Goal: Task Accomplishment & Management: Manage account settings

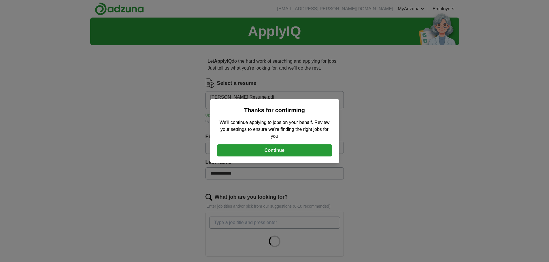
click at [293, 148] on button "Continue" at bounding box center [274, 151] width 115 height 12
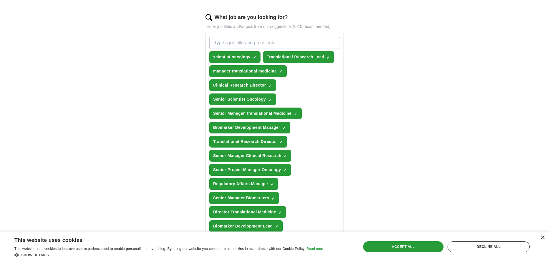
scroll to position [259, 0]
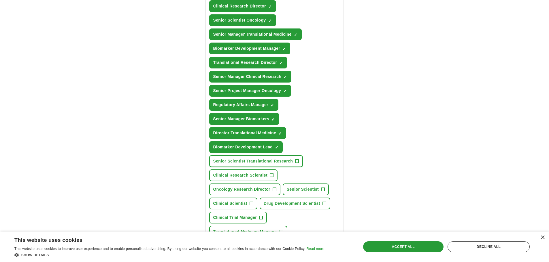
click at [299, 162] on button "Senior Scientist Translational Research +" at bounding box center [256, 162] width 94 height 12
click at [271, 175] on span "+" at bounding box center [271, 175] width 3 height 5
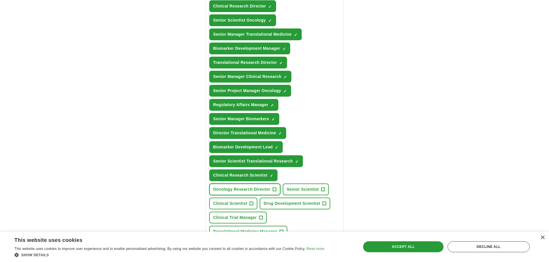
click at [271, 189] on button "Oncology Research Director +" at bounding box center [244, 190] width 71 height 12
click at [251, 204] on span "+" at bounding box center [250, 204] width 3 height 5
click at [325, 204] on span "+" at bounding box center [323, 204] width 3 height 5
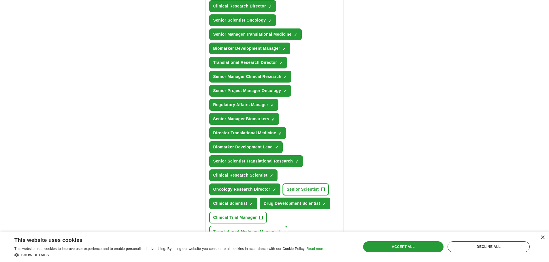
click at [324, 189] on span "+" at bounding box center [322, 190] width 3 height 5
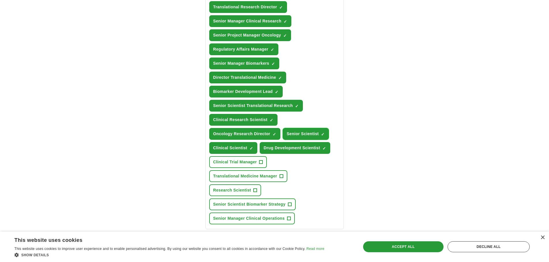
scroll to position [317, 0]
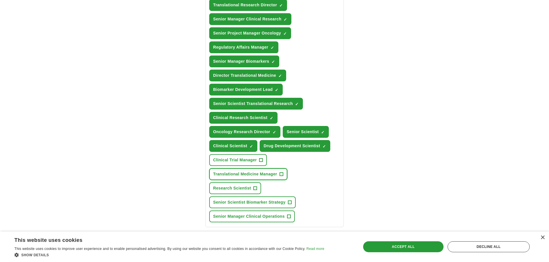
click at [282, 175] on span "+" at bounding box center [280, 174] width 3 height 5
click at [291, 202] on span "+" at bounding box center [289, 203] width 3 height 5
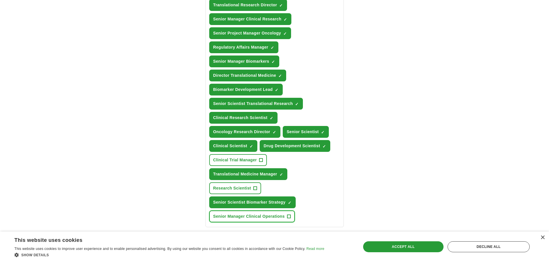
click at [290, 216] on span "+" at bounding box center [288, 217] width 3 height 5
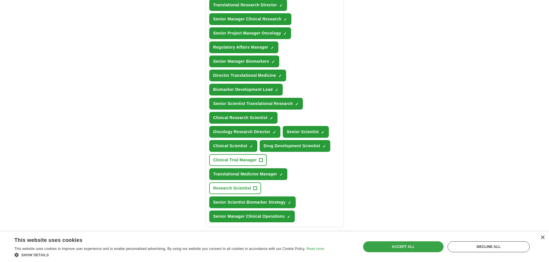
click at [394, 245] on div "Accept all" at bounding box center [403, 247] width 80 height 11
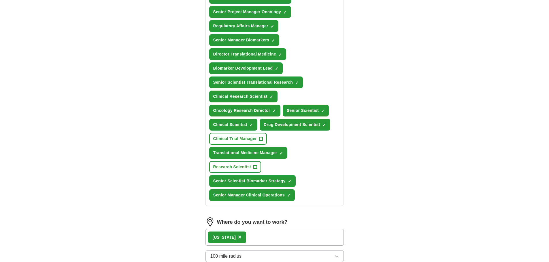
scroll to position [432, 0]
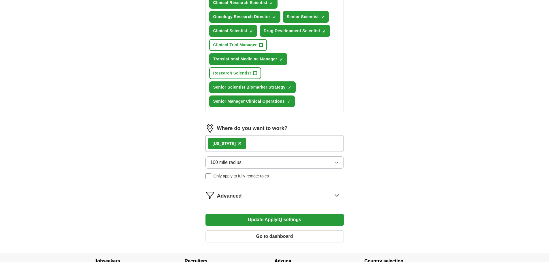
click at [271, 220] on button "Update ApplyIQ settings" at bounding box center [274, 220] width 138 height 12
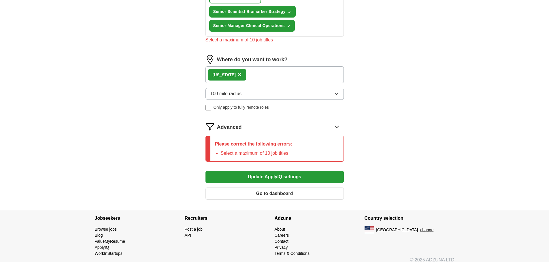
scroll to position [514, 0]
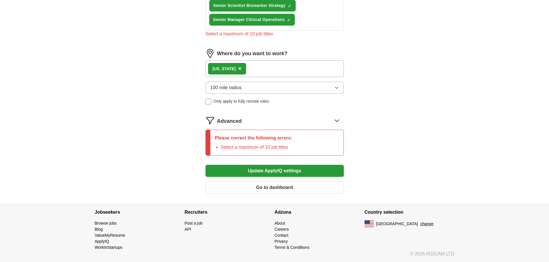
click at [285, 148] on li "Select a maximum of 10 job titles" at bounding box center [257, 147] width 72 height 7
click at [239, 146] on li "Select a maximum of 10 job titles" at bounding box center [257, 147] width 72 height 7
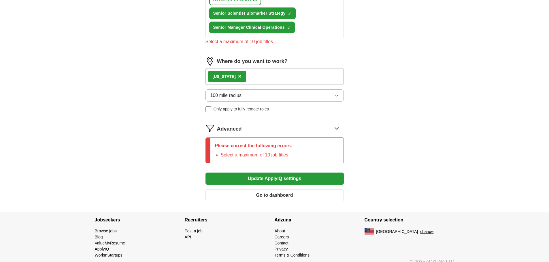
scroll to position [456, 0]
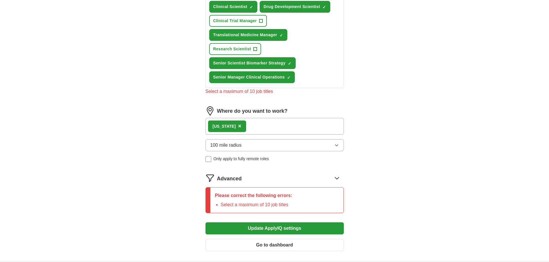
click at [256, 89] on div "Select a maximum of 10 job titles" at bounding box center [274, 91] width 138 height 7
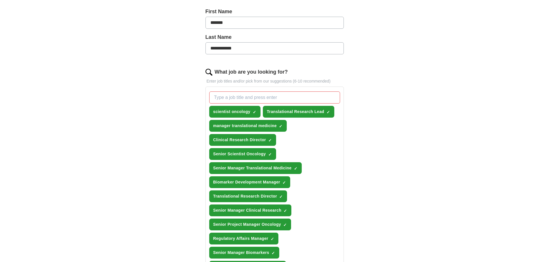
scroll to position [111, 0]
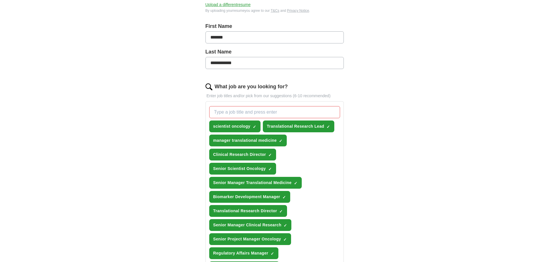
click at [256, 113] on input "What job are you looking for?" at bounding box center [274, 112] width 131 height 12
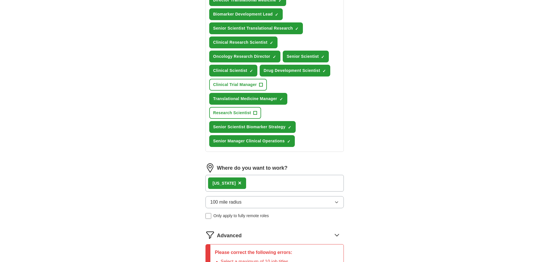
scroll to position [456, 0]
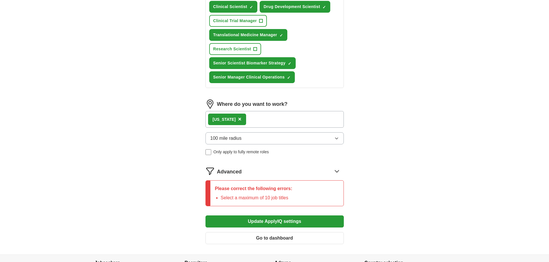
type input "Principal Scientist, Associate Director, Director"
click at [284, 223] on button "Update ApplyIQ settings" at bounding box center [274, 222] width 138 height 12
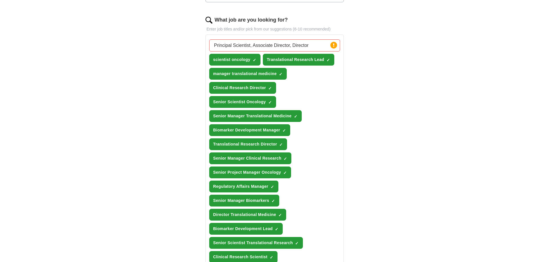
scroll to position [168, 0]
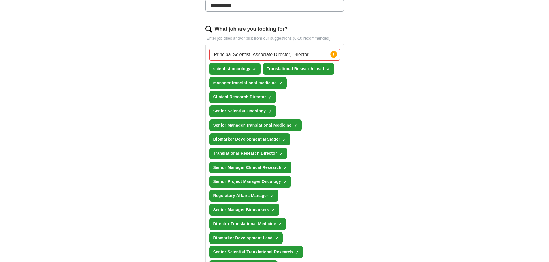
click at [0, 0] on span "×" at bounding box center [0, 0] width 0 height 0
click at [272, 97] on span "✓ ×" at bounding box center [270, 97] width 4 height 3
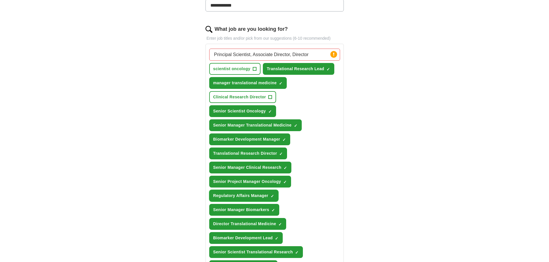
click at [0, 0] on span "×" at bounding box center [0, 0] width 0 height 0
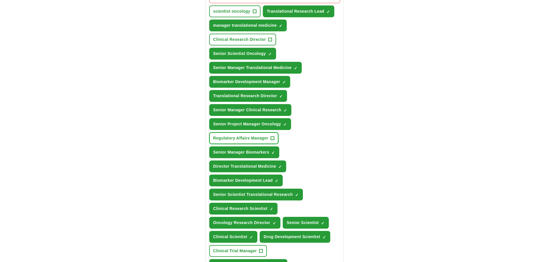
scroll to position [255, 0]
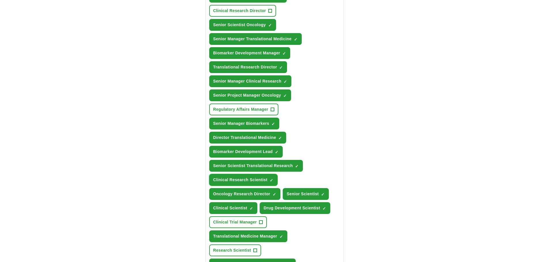
click at [0, 0] on span "×" at bounding box center [0, 0] width 0 height 0
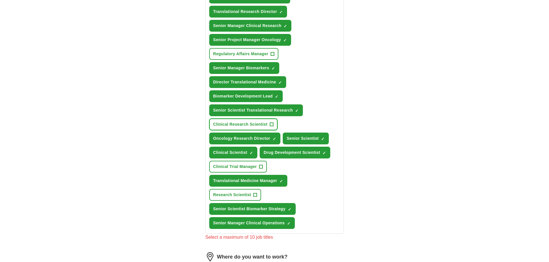
scroll to position [312, 0]
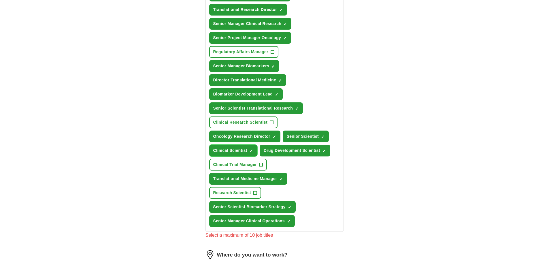
click at [0, 0] on span "×" at bounding box center [0, 0] width 0 height 0
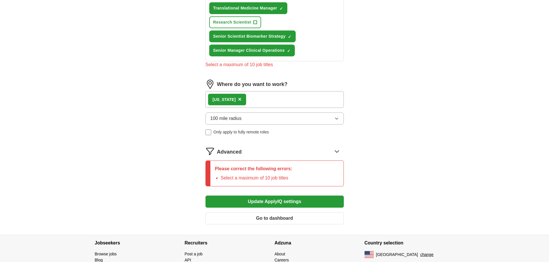
scroll to position [485, 0]
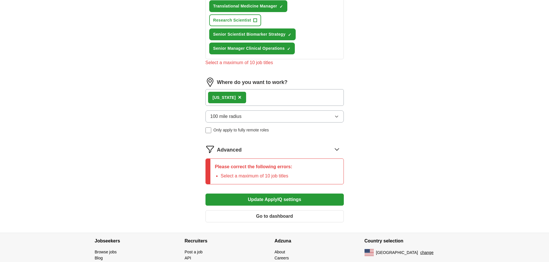
click at [274, 201] on button "Update ApplyIQ settings" at bounding box center [274, 200] width 138 height 12
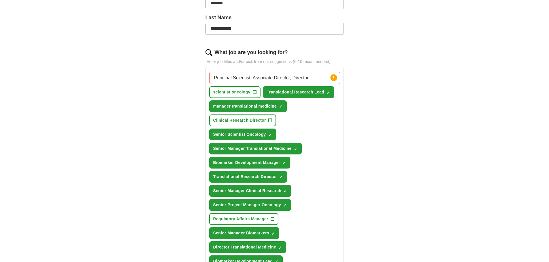
scroll to position [197, 0]
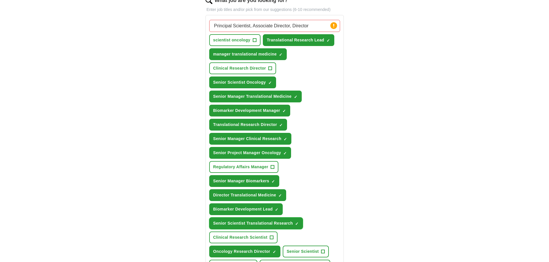
click at [0, 0] on span "×" at bounding box center [0, 0] width 0 height 0
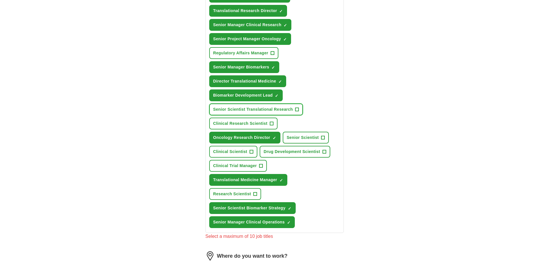
scroll to position [312, 0]
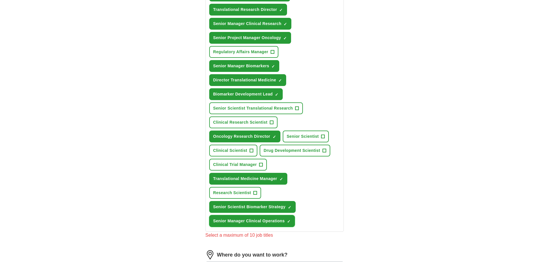
click at [291, 222] on button "Senior Manager Clinical Operations ✓ ×" at bounding box center [252, 221] width 86 height 12
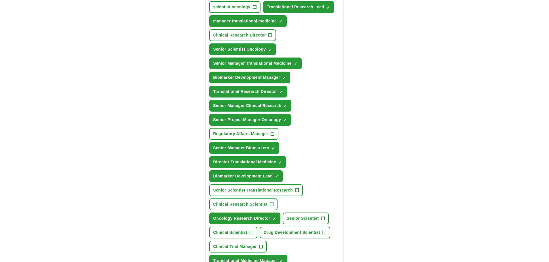
scroll to position [197, 0]
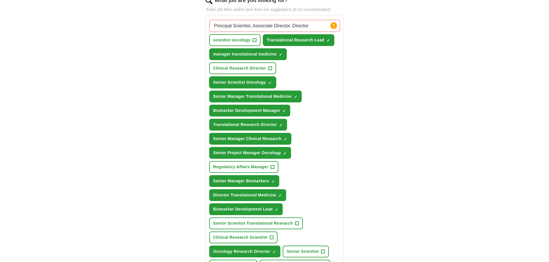
click at [0, 0] on span "×" at bounding box center [0, 0] width 0 height 0
drag, startPoint x: 326, startPoint y: 37, endPoint x: 336, endPoint y: 81, distance: 44.4
click at [326, 38] on button "Translational Research Lead ✓ ×" at bounding box center [298, 40] width 71 height 12
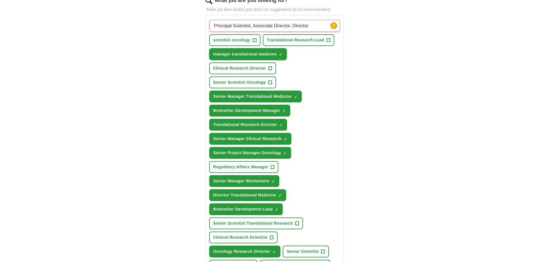
click at [0, 0] on span "×" at bounding box center [0, 0] width 0 height 0
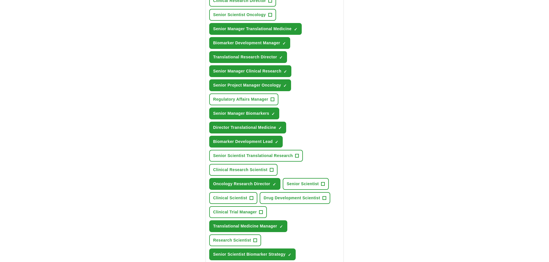
scroll to position [255, 0]
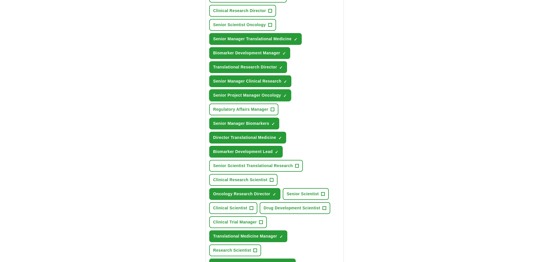
click at [0, 0] on span "×" at bounding box center [0, 0] width 0 height 0
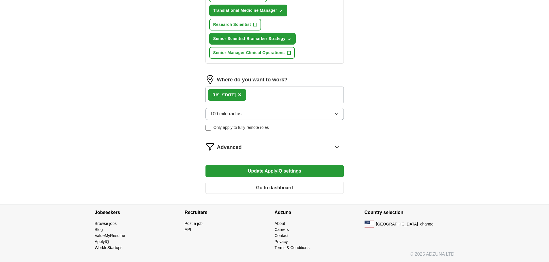
scroll to position [481, 0]
click at [283, 169] on button "Update ApplyIQ settings" at bounding box center [274, 171] width 138 height 12
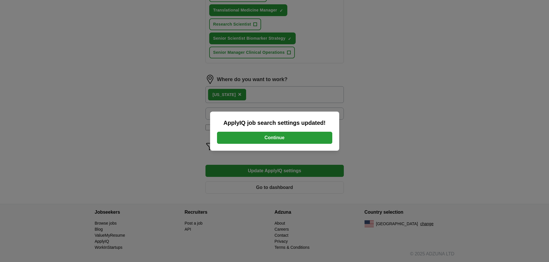
click at [272, 138] on button "Continue" at bounding box center [274, 138] width 115 height 12
